Goal: Find specific page/section: Find specific page/section

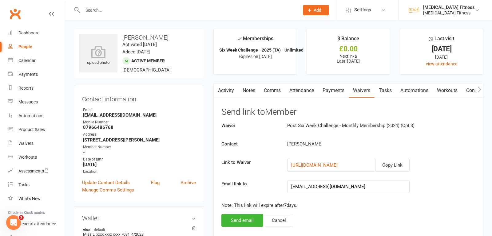
click at [93, 12] on input "text" at bounding box center [188, 10] width 214 height 9
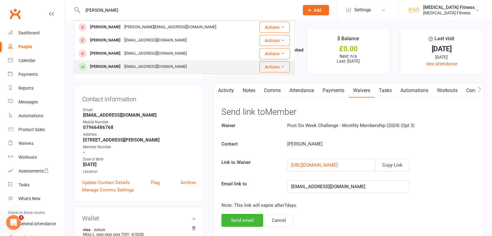
type input "[PERSON_NAME]"
click at [96, 66] on div "[PERSON_NAME]" at bounding box center [105, 66] width 34 height 9
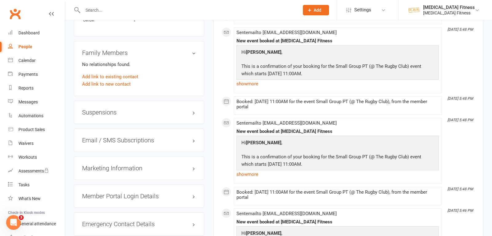
scroll to position [475, 0]
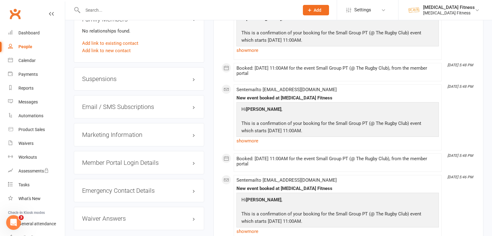
click at [112, 160] on h3 "Member Portal Login Details" at bounding box center [139, 163] width 114 height 7
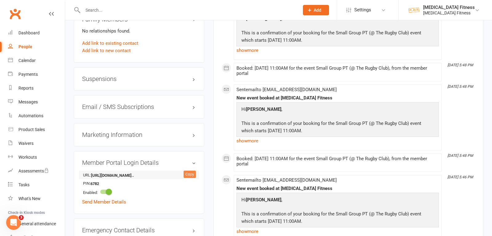
click at [186, 172] on div "Copy" at bounding box center [190, 174] width 12 height 7
click at [81, 9] on icon at bounding box center [77, 9] width 7 height 7
click at [89, 9] on input "text" at bounding box center [188, 10] width 214 height 9
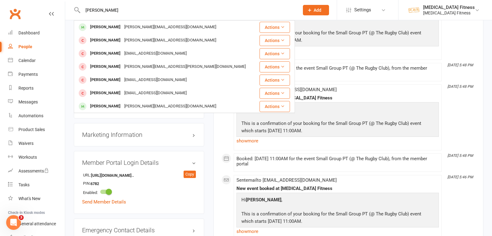
type input "[PERSON_NAME]"
click at [94, 29] on div "[PERSON_NAME]" at bounding box center [105, 27] width 34 height 9
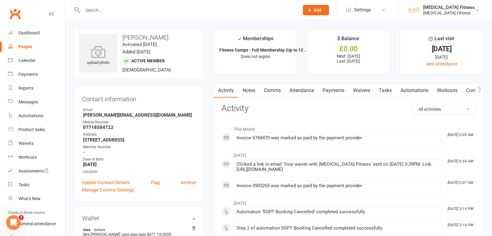
click at [300, 93] on link "Attendance" at bounding box center [301, 91] width 33 height 14
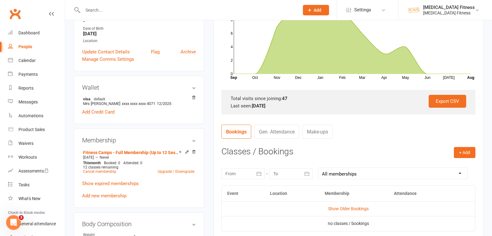
scroll to position [172, 0]
